Goal: Transaction & Acquisition: Purchase product/service

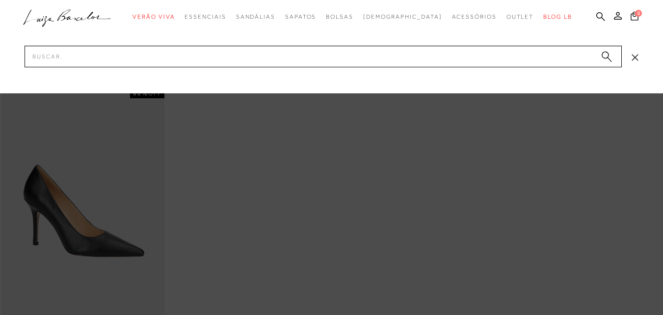
click at [141, 227] on div at bounding box center [331, 157] width 663 height 315
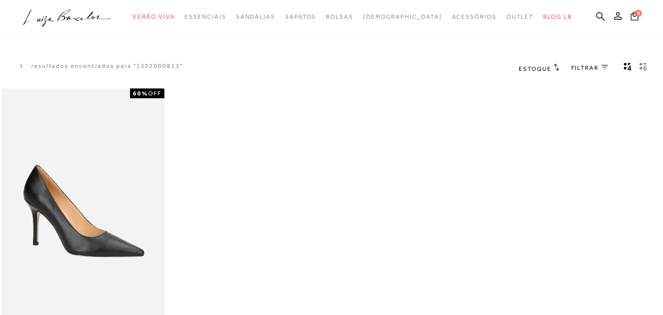
click at [141, 227] on img at bounding box center [82, 211] width 161 height 242
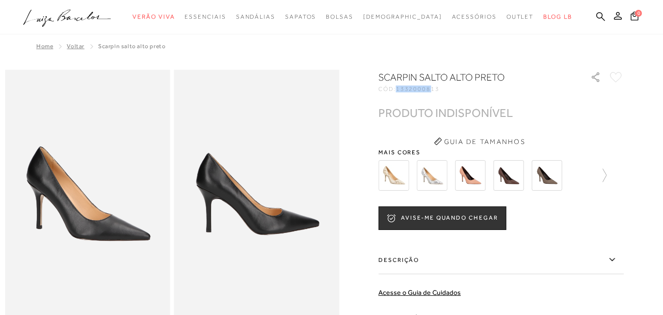
drag, startPoint x: 401, startPoint y: 89, endPoint x: 435, endPoint y: 91, distance: 33.4
click at [435, 91] on span "1332000813" at bounding box center [418, 88] width 44 height 7
click at [450, 85] on div "SCARPIN SALTO ALTO PRETO" at bounding box center [478, 78] width 201 height 16
drag, startPoint x: 400, startPoint y: 90, endPoint x: 454, endPoint y: 89, distance: 54.0
click at [454, 89] on div "CÓD: 1332000813" at bounding box center [476, 89] width 196 height 6
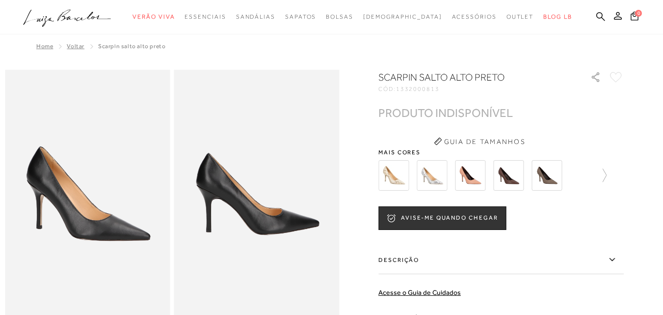
copy div "1332000813"
click at [596, 18] on icon at bounding box center [600, 16] width 9 height 9
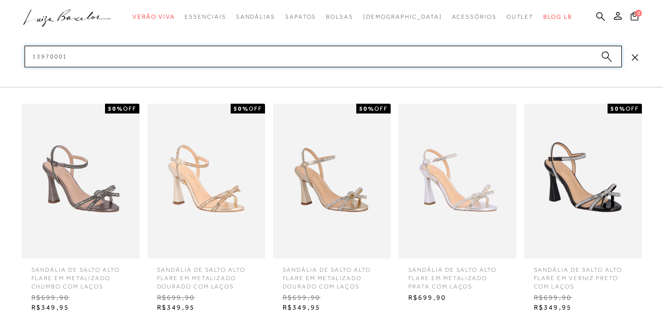
type input "13970001"
